Goal: Task Accomplishment & Management: Manage account settings

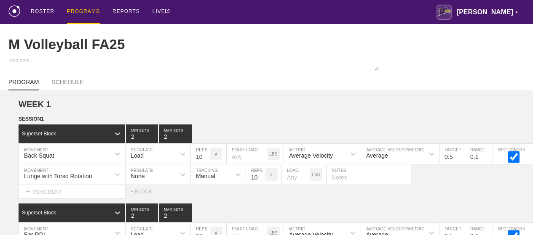
click at [80, 8] on div "PROGRAMS" at bounding box center [83, 12] width 33 height 24
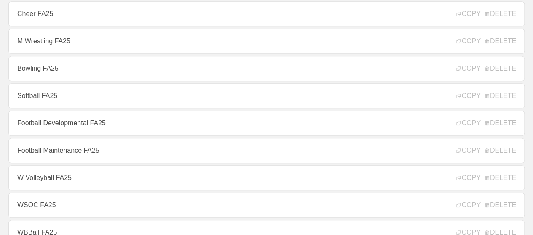
scroll to position [227, 0]
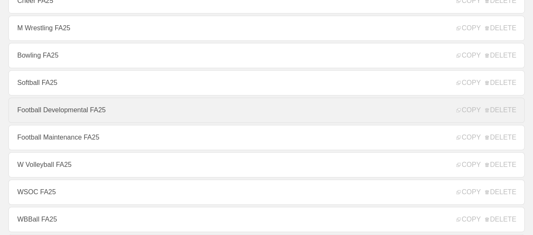
click at [128, 113] on link "Football Developmental FA25" at bounding box center [266, 110] width 516 height 25
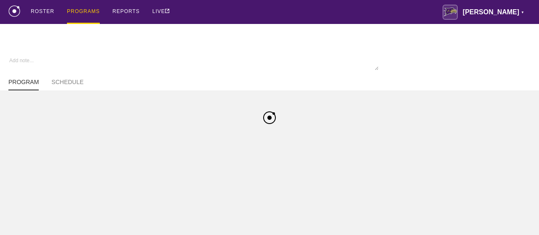
type textarea "x"
type input "Football Developmental FA25"
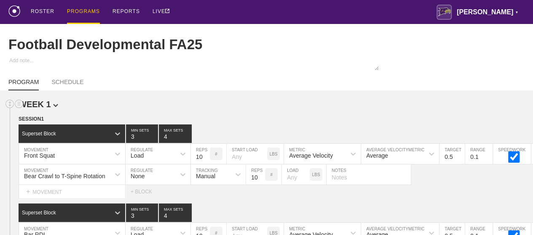
click at [353, 107] on h2 "WEEK 1" at bounding box center [276, 105] width 514 height 10
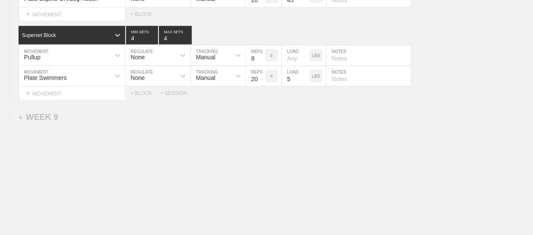
scroll to position [7300, 0]
